Goal: Task Accomplishment & Management: Manage account settings

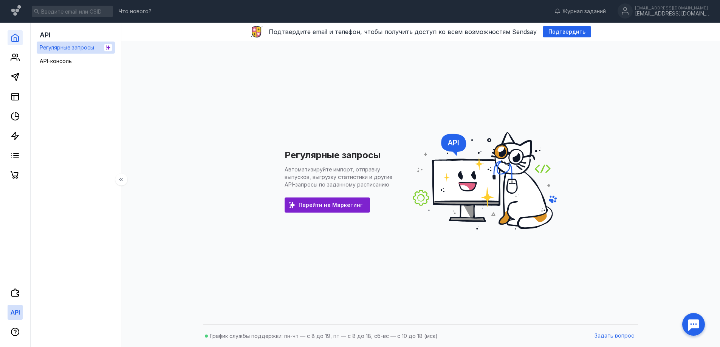
click at [13, 33] on link at bounding box center [15, 37] width 15 height 15
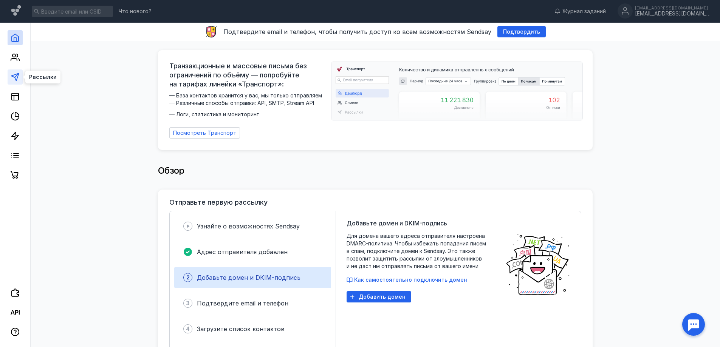
click at [16, 76] on line at bounding box center [17, 75] width 4 height 4
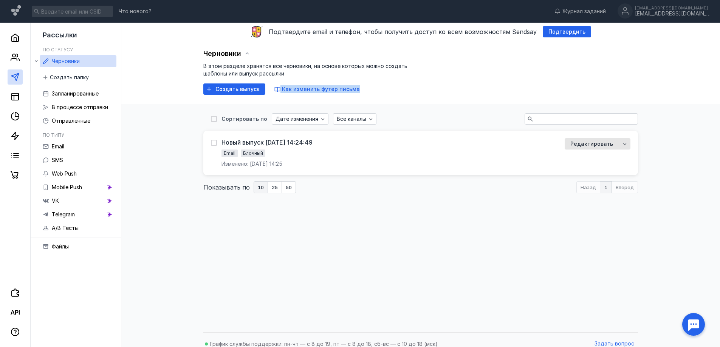
drag, startPoint x: 365, startPoint y: 91, endPoint x: 366, endPoint y: 85, distance: 5.9
click at [366, 87] on div "Черновики В этом разделе хранятся все черновики, на основе которых можно создат…" at bounding box center [420, 71] width 435 height 47
click at [368, 67] on span "В этом разделе хранятся все черновики, на основе которых можно создать шаблоны …" at bounding box center [305, 70] width 204 height 14
